Goal: Information Seeking & Learning: Learn about a topic

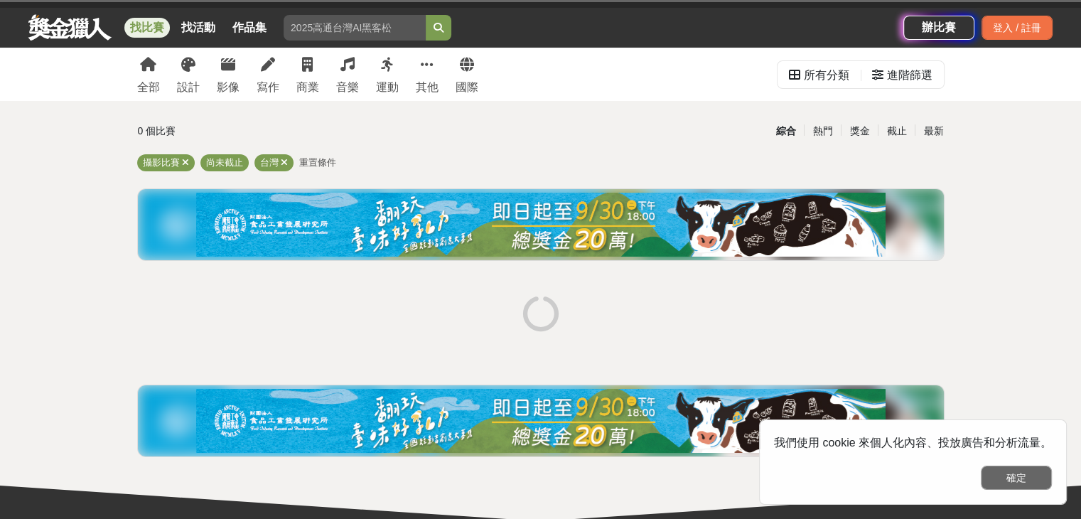
click at [1007, 478] on button "確定" at bounding box center [1016, 478] width 71 height 24
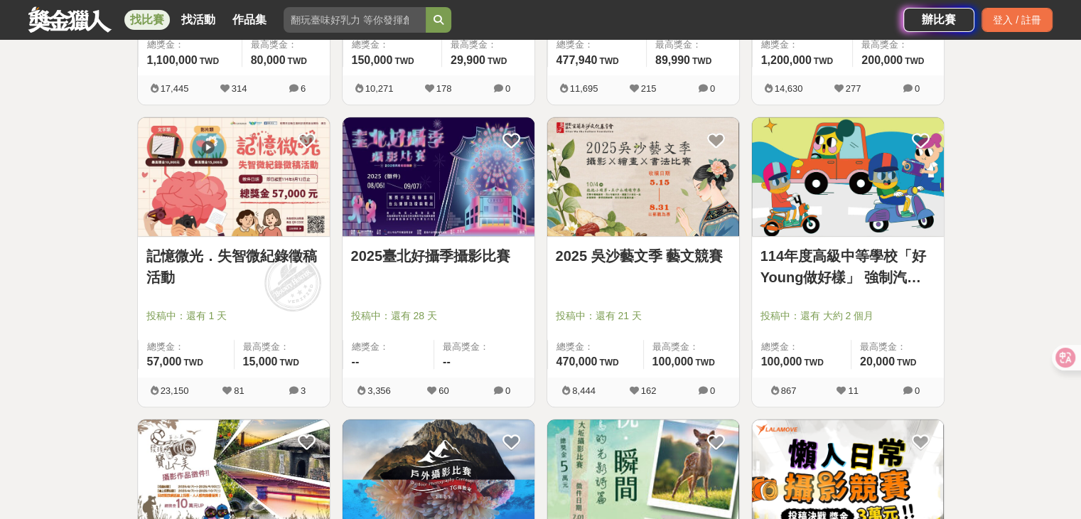
scroll to position [875, 0]
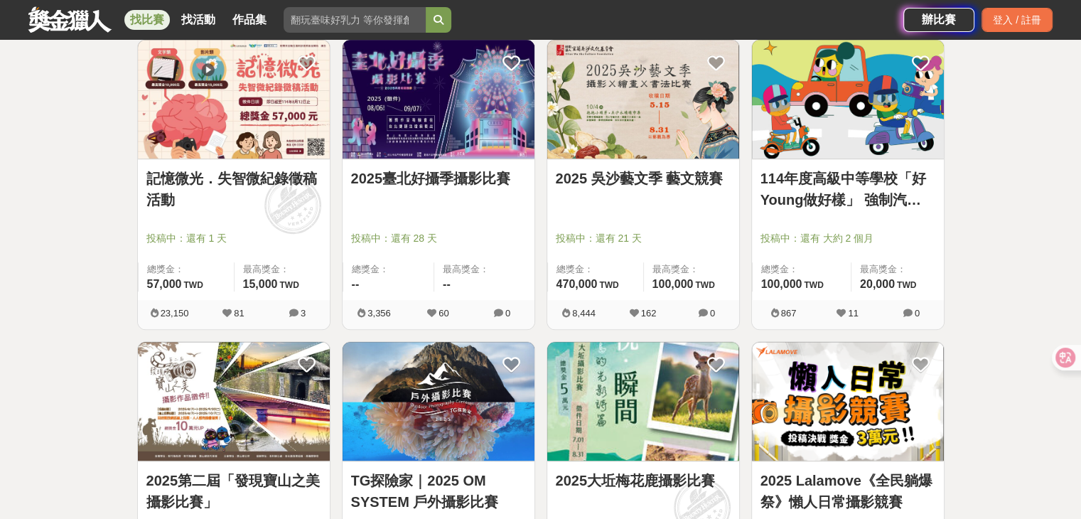
click at [436, 105] on img at bounding box center [439, 99] width 192 height 119
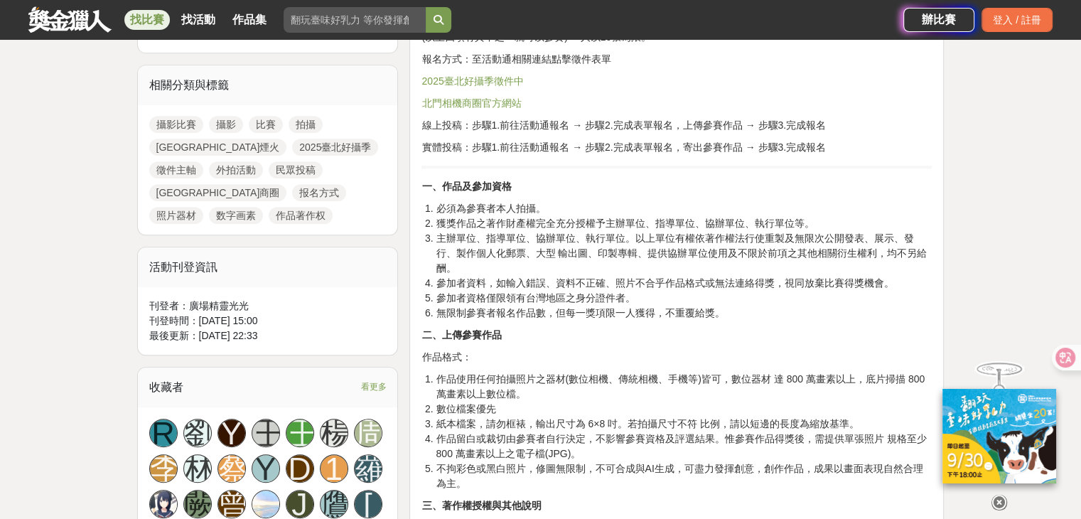
scroll to position [640, 0]
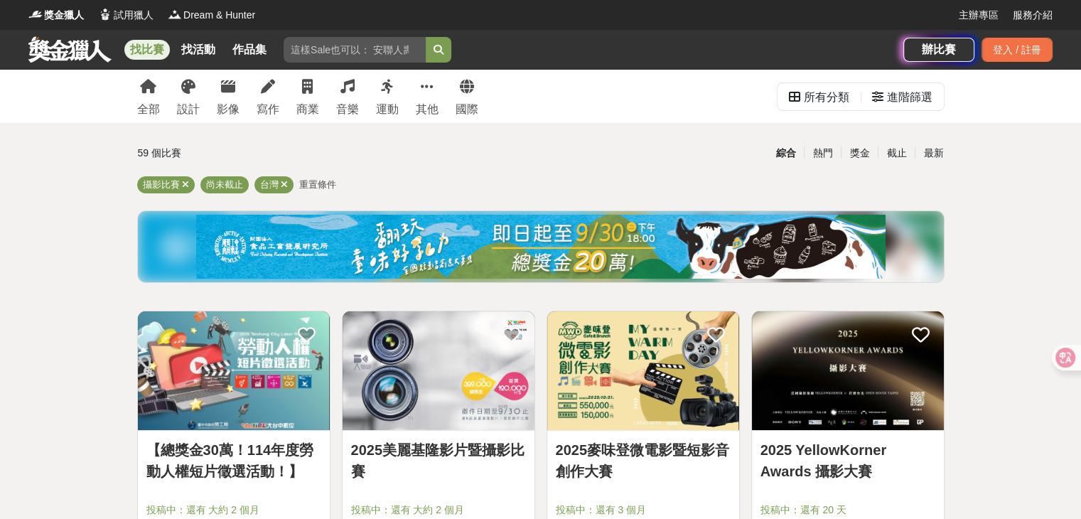
click at [860, 316] on img at bounding box center [848, 370] width 192 height 119
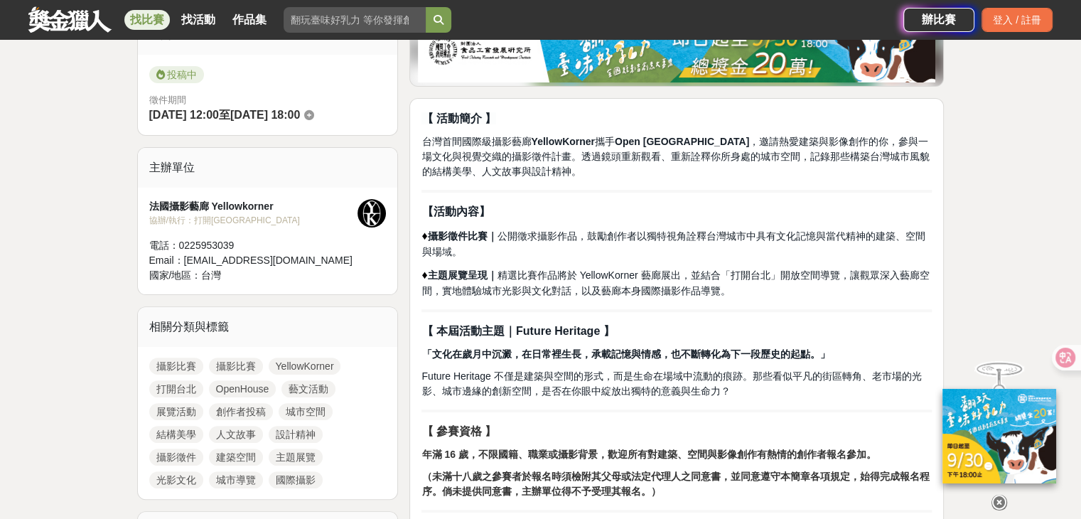
scroll to position [355, 0]
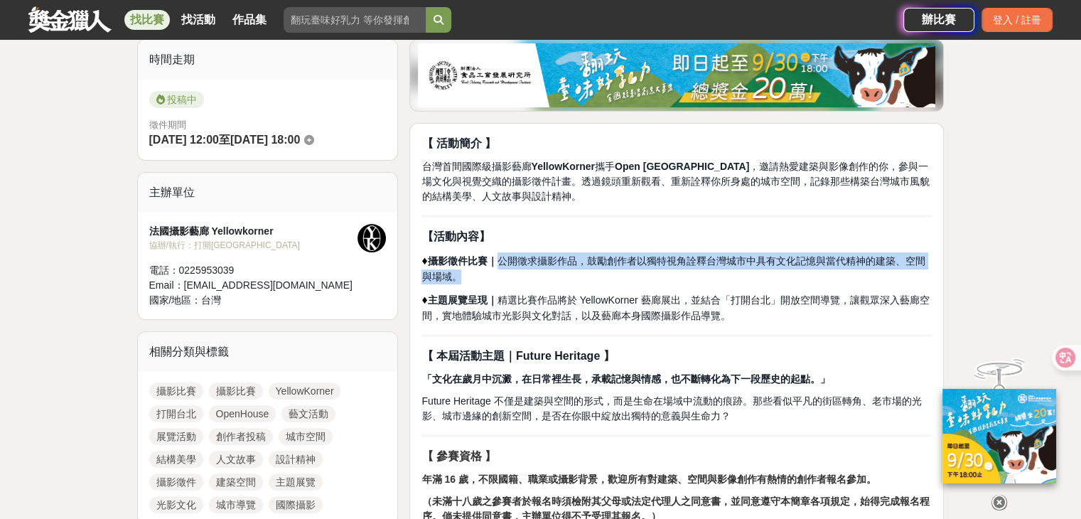
drag, startPoint x: 500, startPoint y: 260, endPoint x: 459, endPoint y: 271, distance: 41.9
click at [459, 271] on span "攝影徵件比賽｜ 公開徵求攝影作品，鼓勵創作者以獨特視角詮釋台灣城市中具有文化記憶與當代精神的建築、空間與場域。" at bounding box center [673, 268] width 503 height 27
copy span "公開徵求攝影作品，鼓勵創作者以獨特視角詮釋台灣城市中具有文化記憶與當代精神的建築、空間與場域。"
click at [653, 279] on p "♦︎ 攝影徵件比賽｜ 公開徵求攝影作品，鼓勵創作者以獨特視角詮釋台灣城市中具有文化記憶與當代精神的建築、空間與場域。" at bounding box center [677, 268] width 510 height 32
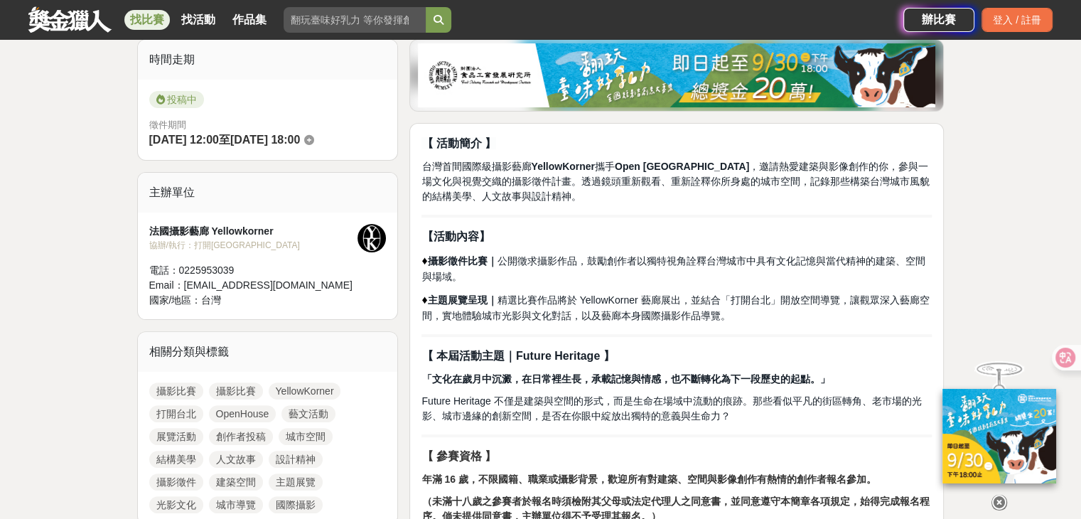
click at [646, 262] on span "攝影徵件比賽｜ 公開徵求攝影作品，鼓勵創作者以獨特視角詮釋台灣城市中具有文化記憶與當代精神的建築、空間與場域。" at bounding box center [673, 268] width 503 height 27
drag, startPoint x: 593, startPoint y: 262, endPoint x: 867, endPoint y: 265, distance: 274.4
click at [867, 265] on span "攝影徵件比賽｜ 公開徵求攝影作品，鼓勵創作者以獨特視角詮釋台灣城市中具有文化記憶與當代精神的建築、空間與場域。" at bounding box center [673, 268] width 503 height 27
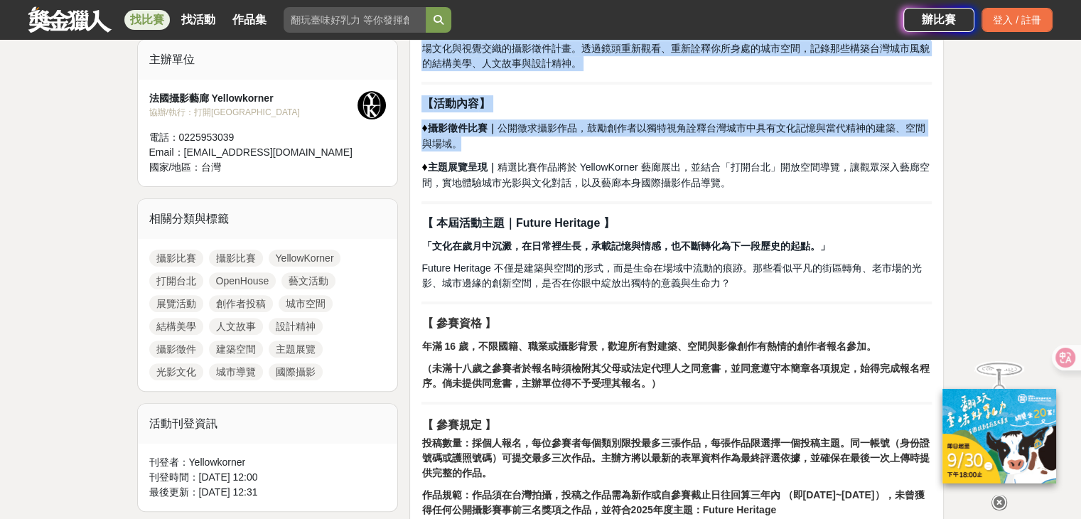
scroll to position [498, 0]
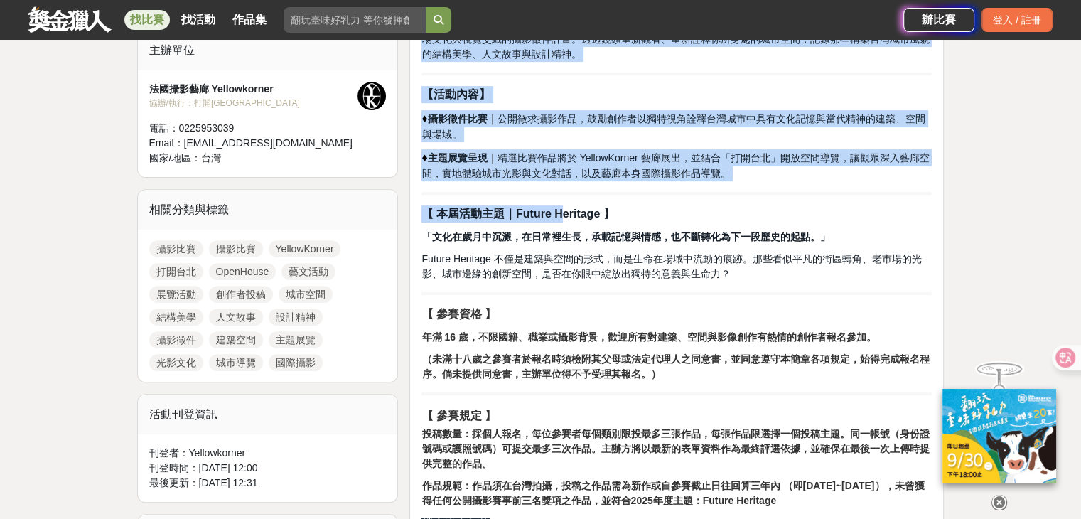
drag, startPoint x: 427, startPoint y: 141, endPoint x: 567, endPoint y: 194, distance: 149.6
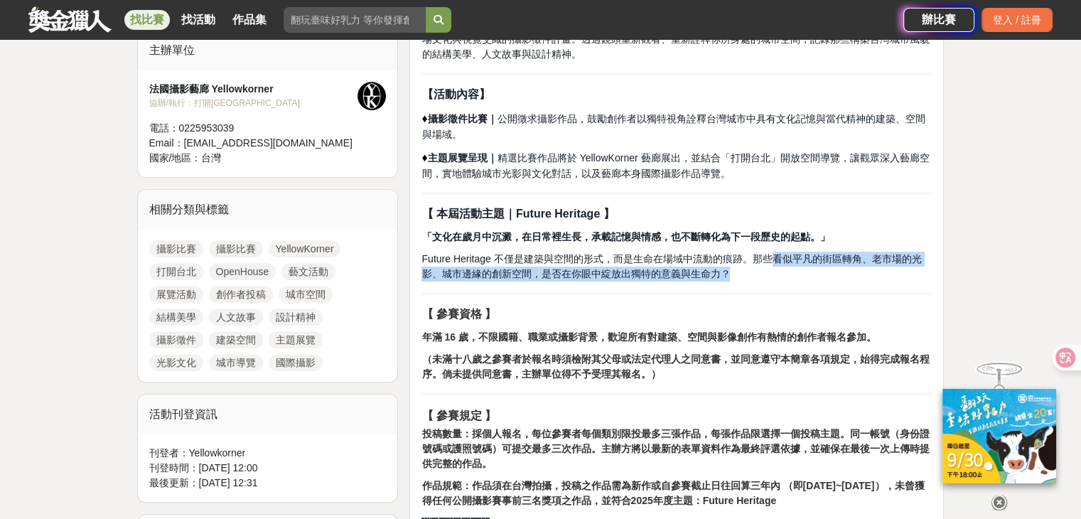
drag, startPoint x: 778, startPoint y: 259, endPoint x: 894, endPoint y: 267, distance: 116.1
click at [894, 267] on p "Future Heritage 不僅是建築與空間的形式，而是生命在場域中流動的痕跡。那些看似平凡的街區轉角、老市場的光影、城市邊緣的創新空間，是否在你眼中綻放…" at bounding box center [677, 267] width 510 height 30
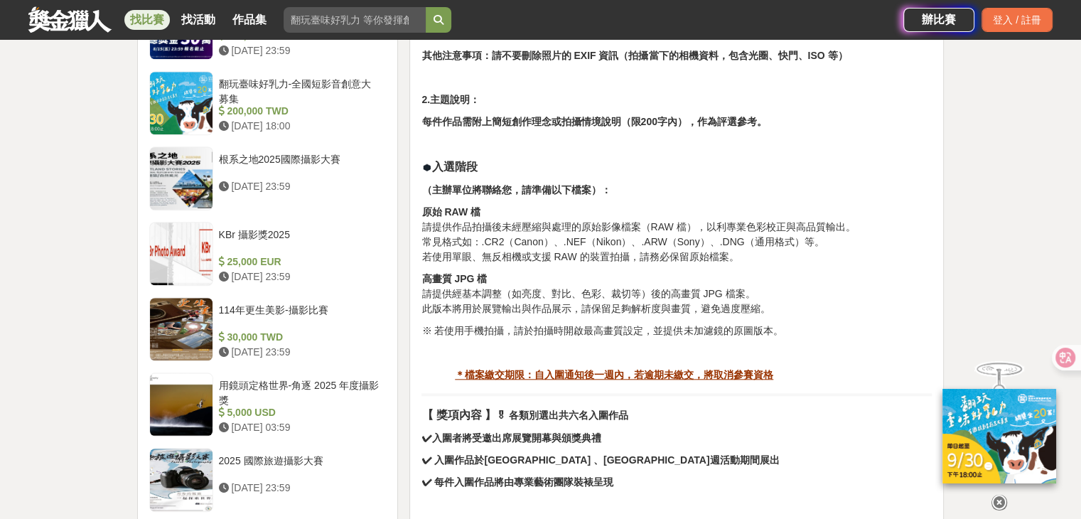
scroll to position [1351, 0]
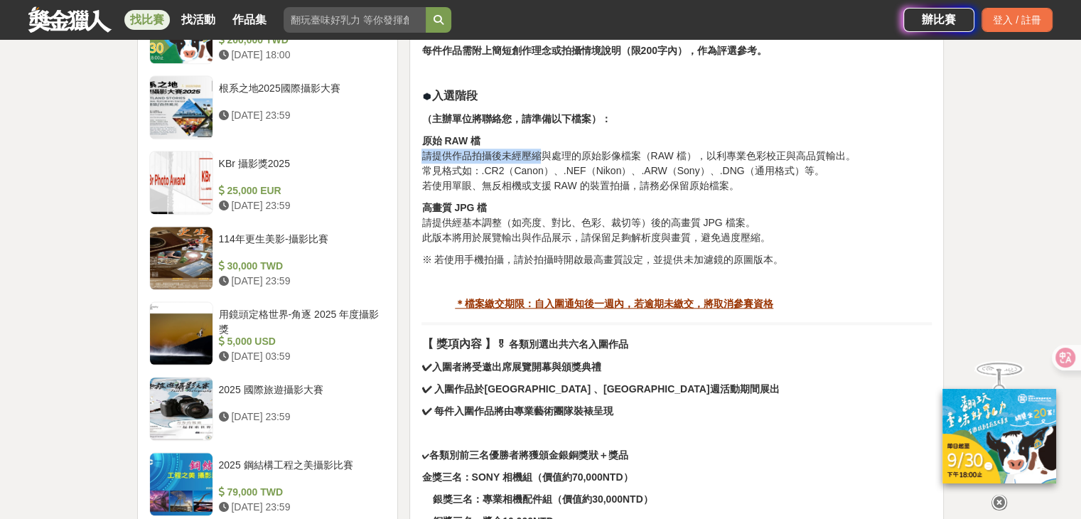
drag, startPoint x: 427, startPoint y: 149, endPoint x: 542, endPoint y: 157, distance: 115.4
click at [542, 157] on p "原始 RAW 檔 請提供作品拍攝後未經壓縮與處理的原始影像檔案（RAW 檔），以利專業色彩校正與高品質輸出。 常見格式如：.CR2（Canon）、.NEF（N…" at bounding box center [677, 164] width 510 height 60
drag, startPoint x: 433, startPoint y: 225, endPoint x: 580, endPoint y: 215, distance: 147.4
click at [580, 215] on p "高畫質 JPG 檔 請提供經基本調整（如亮度、對比、色彩、裁切等）後的高畫質 JPG 檔案。 此版本將用於展覽輸出與作品展示，請保留足夠解析度與畫質，避免過度…" at bounding box center [677, 222] width 510 height 45
click at [498, 234] on p "高畫質 JPG 檔 請提供經基本調整（如亮度、對比、色彩、裁切等）後的高畫質 JPG 檔案。 此版本將用於展覽輸出與作品展示，請保留足夠解析度與畫質，避免過度…" at bounding box center [677, 222] width 510 height 45
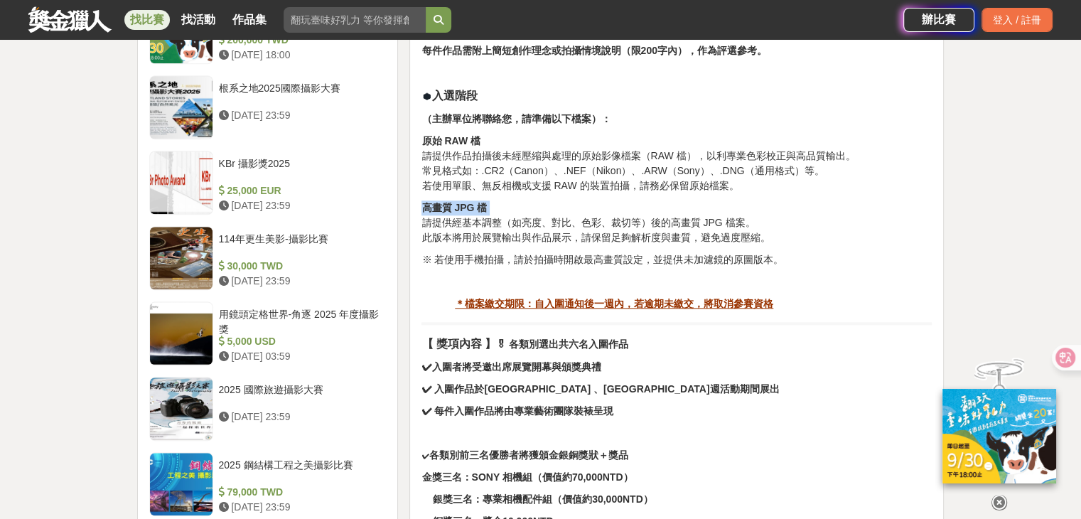
drag, startPoint x: 441, startPoint y: 214, endPoint x: 503, endPoint y: 210, distance: 62.0
click at [503, 210] on div "【 活動簡介 】 台灣首間國際級攝影藝廊 YellowKorner 攜手 Open House Taipei ，邀請熱愛建築與影像創作的你，參與一場文化與視覺…" at bounding box center [676, 317] width 535 height 2378
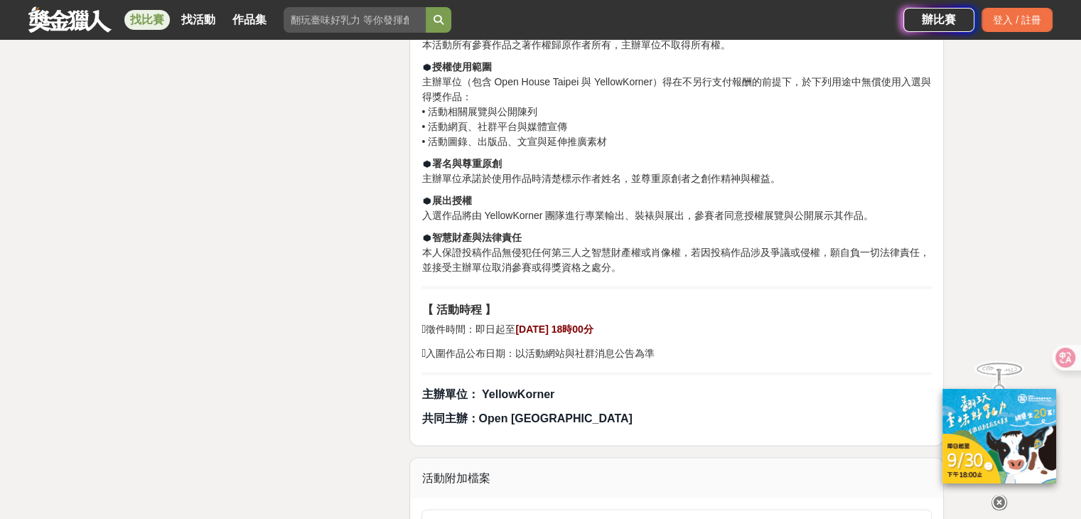
scroll to position [2413, 0]
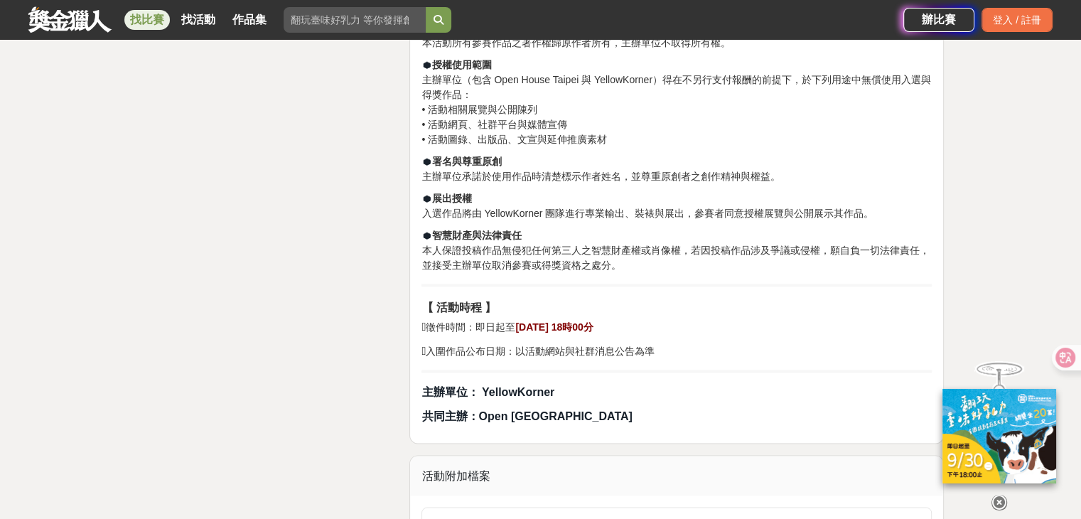
click at [517, 394] on strong "主辦單位： YellowKorner" at bounding box center [488, 391] width 133 height 12
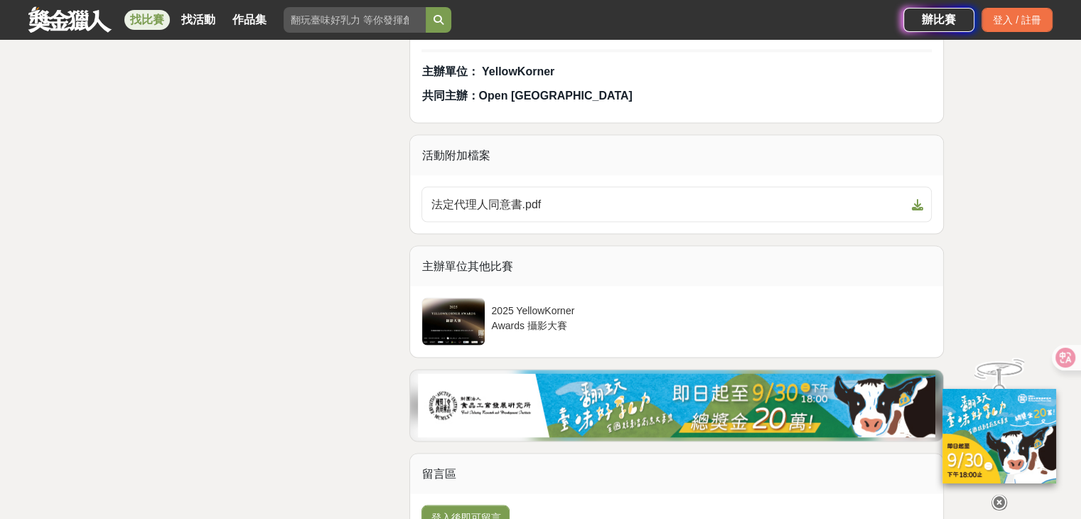
scroll to position [2743, 0]
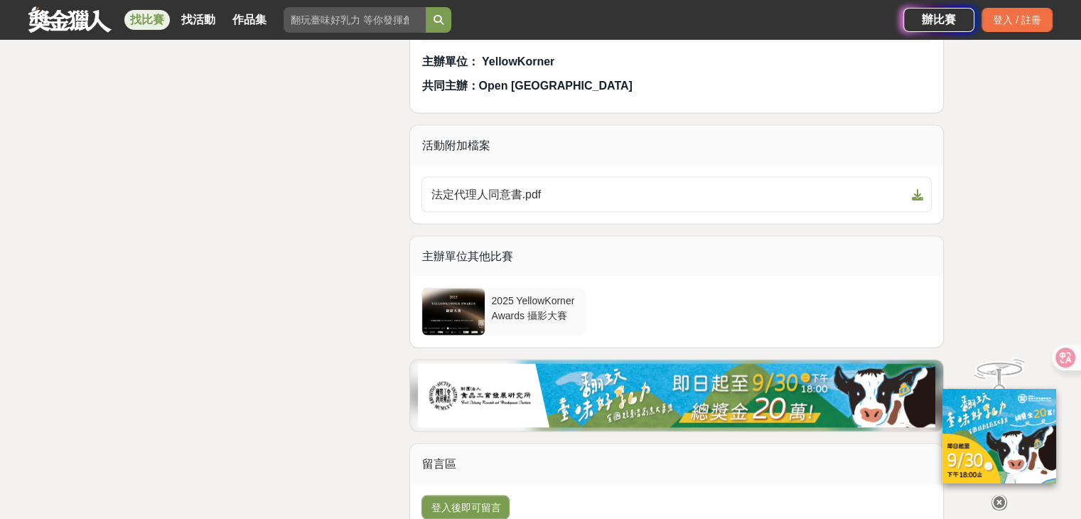
click at [463, 323] on div at bounding box center [453, 312] width 63 height 47
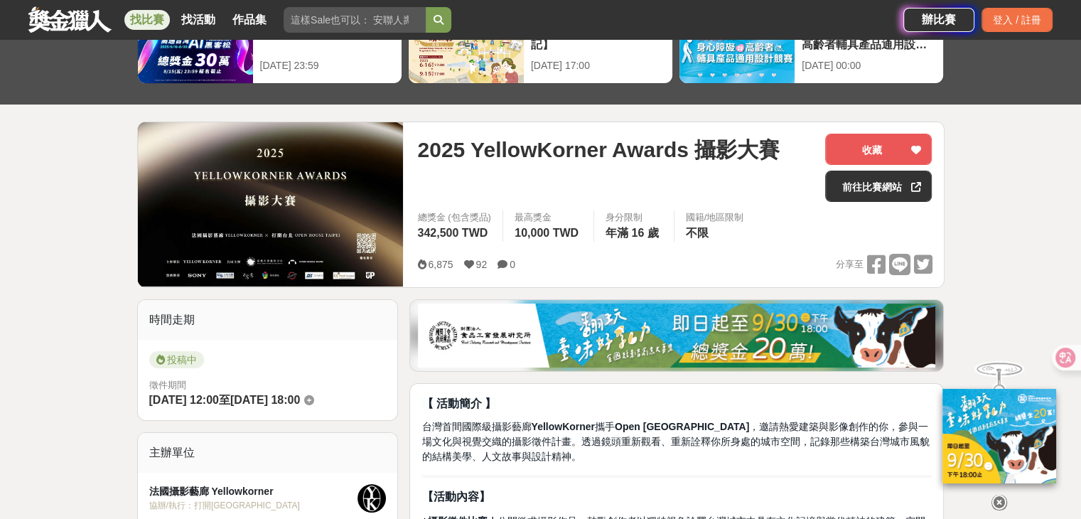
scroll to position [96, 0]
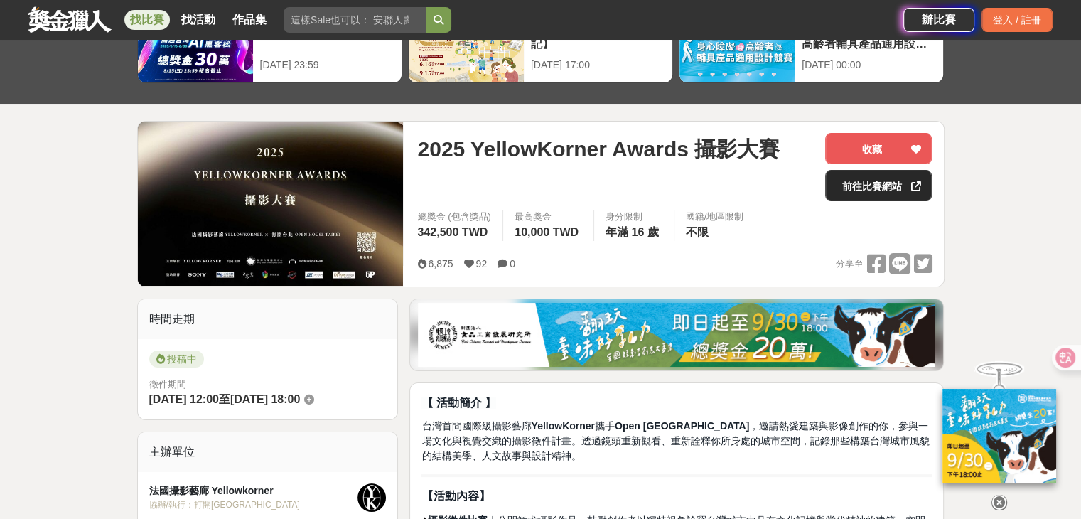
drag, startPoint x: 879, startPoint y: 188, endPoint x: 879, endPoint y: 180, distance: 8.5
click at [879, 187] on link "前往比賽網站" at bounding box center [878, 185] width 107 height 31
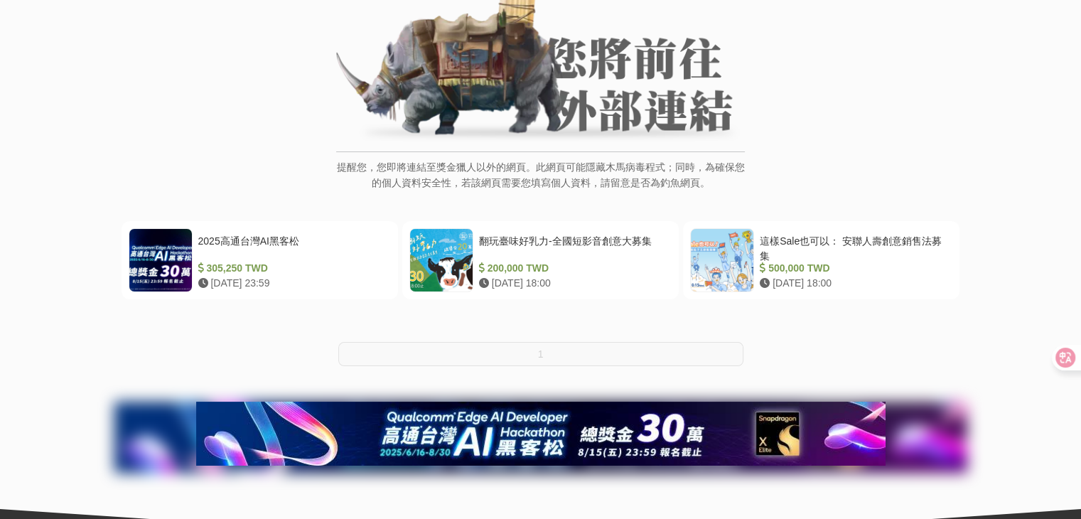
scroll to position [11, 0]
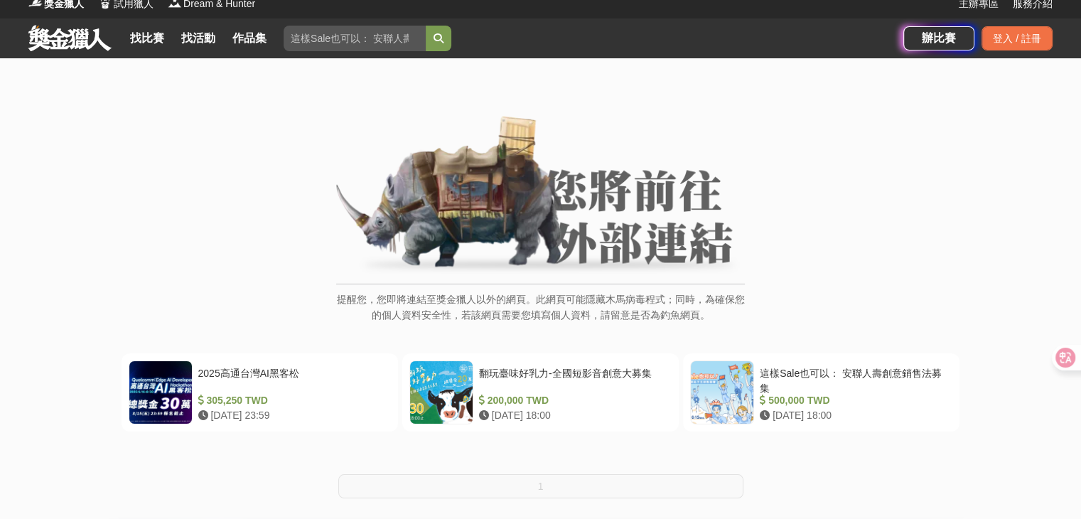
click at [562, 194] on img at bounding box center [540, 196] width 409 height 161
click at [605, 231] on img at bounding box center [540, 196] width 409 height 161
drag, startPoint x: 605, startPoint y: 231, endPoint x: 591, endPoint y: 232, distance: 13.6
click at [604, 231] on img at bounding box center [540, 196] width 409 height 161
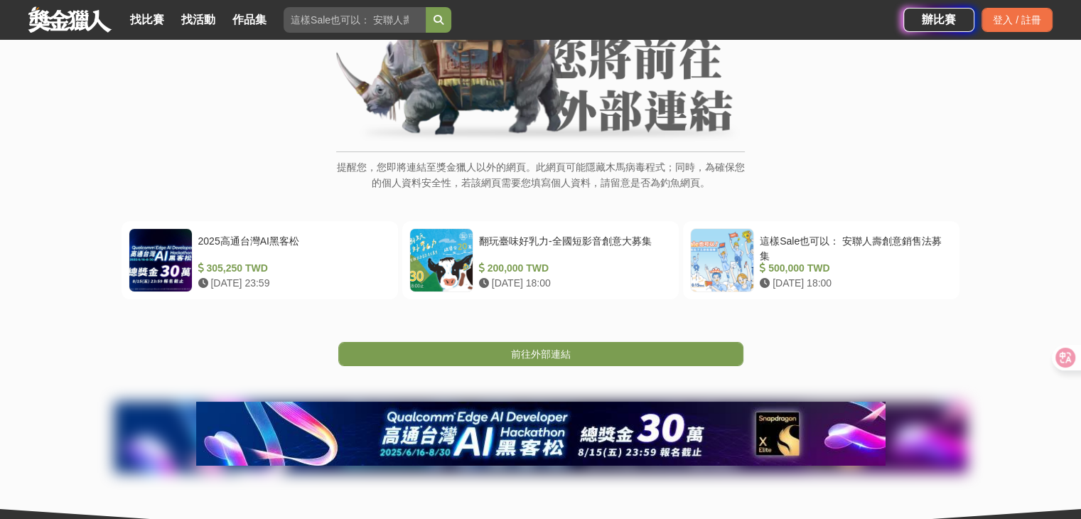
scroll to position [225, 0]
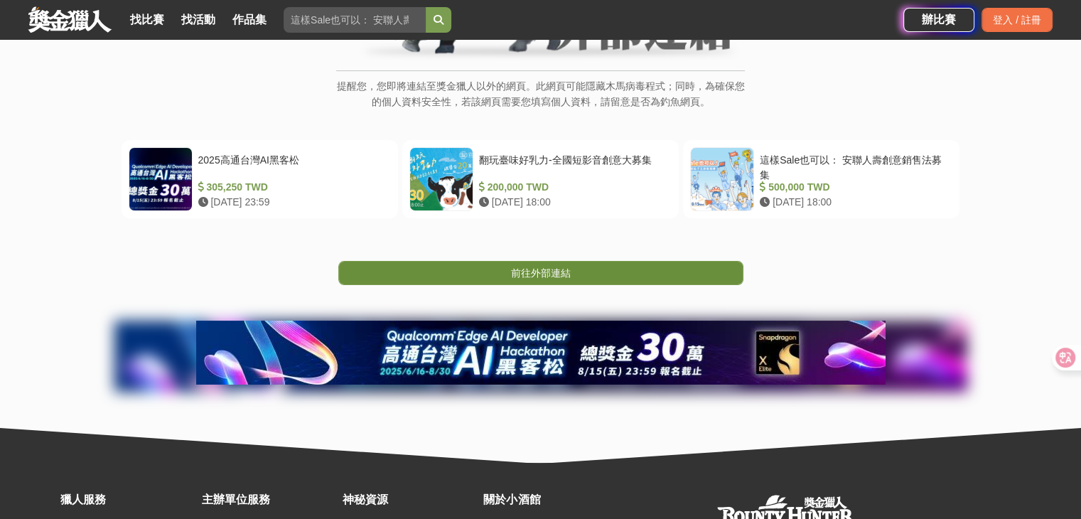
click at [560, 276] on span "前往外部連結" at bounding box center [541, 272] width 60 height 11
